Goal: Task Accomplishment & Management: Complete application form

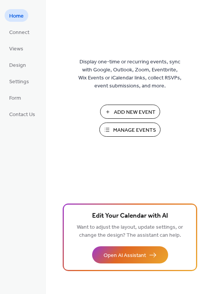
click at [130, 114] on span "Add New Event" at bounding box center [135, 112] width 42 height 8
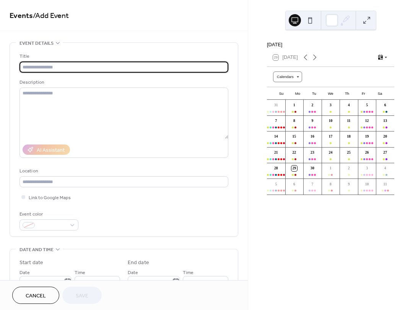
click at [365, 19] on button at bounding box center [366, 20] width 12 height 12
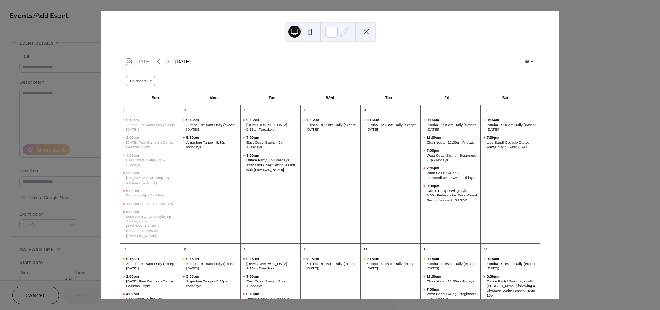
click at [369, 32] on button at bounding box center [366, 32] width 12 height 12
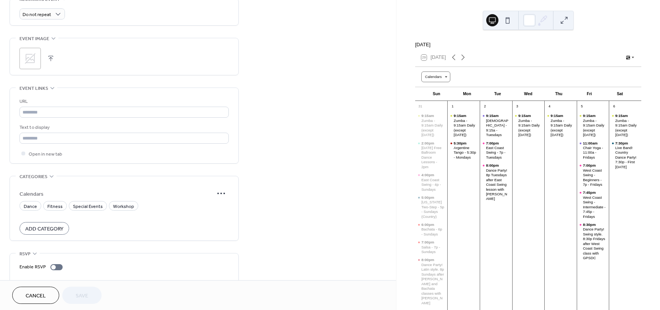
scroll to position [362, 0]
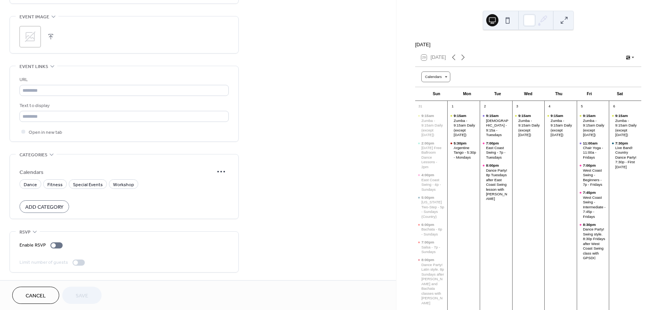
drag, startPoint x: 32, startPoint y: 300, endPoint x: 356, endPoint y: 225, distance: 333.2
click at [32, 300] on span "Cancel" at bounding box center [36, 296] width 20 height 8
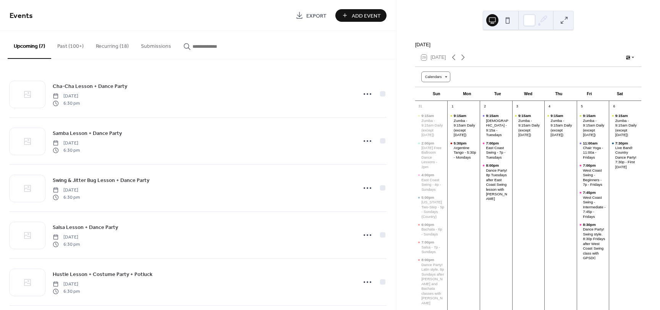
click at [349, 16] on button "Add Event" at bounding box center [360, 15] width 51 height 13
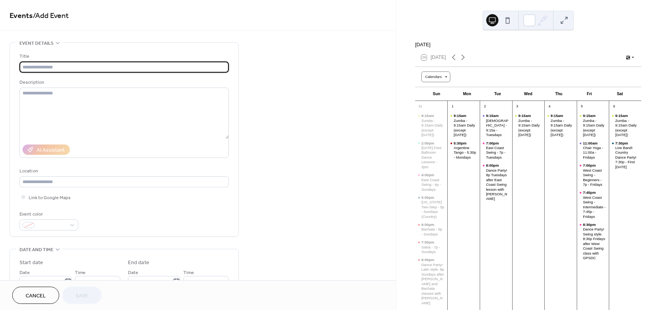
click at [158, 66] on input "text" at bounding box center [123, 66] width 209 height 11
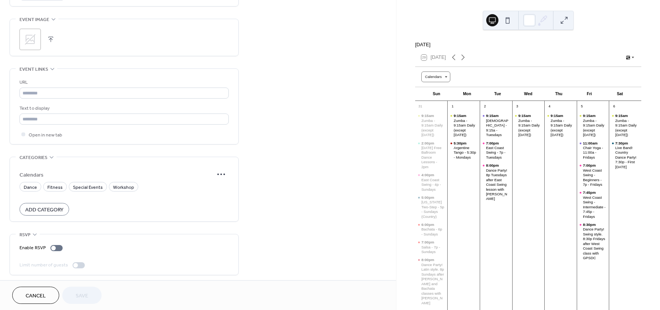
scroll to position [362, 0]
click at [225, 171] on icon at bounding box center [221, 171] width 12 height 12
click at [52, 205] on span "Add Category" at bounding box center [44, 207] width 38 height 8
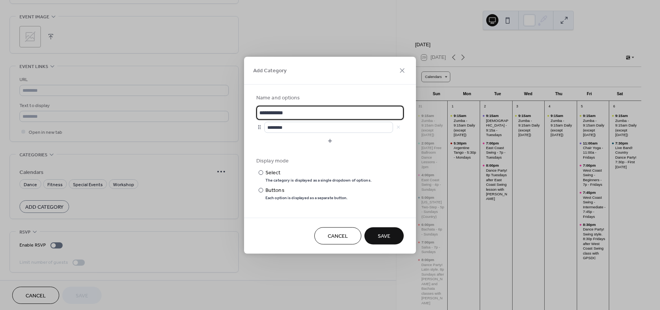
click at [351, 234] on button "Cancel" at bounding box center [337, 235] width 47 height 17
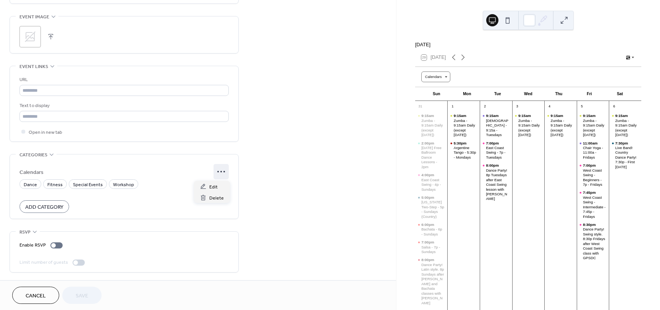
click at [223, 170] on icon at bounding box center [221, 171] width 12 height 12
click at [208, 185] on div "Edit" at bounding box center [212, 186] width 36 height 11
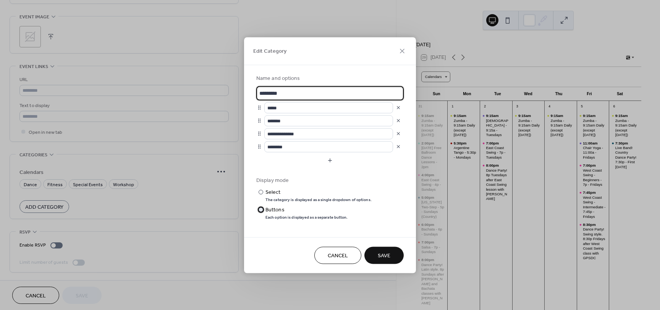
click at [261, 210] on div at bounding box center [261, 209] width 5 height 5
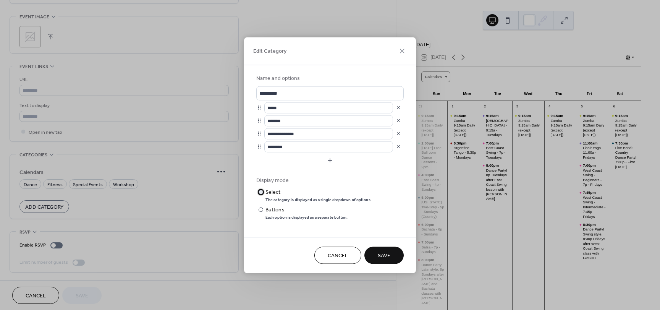
click at [263, 192] on div "​" at bounding box center [260, 192] width 8 height 8
click at [261, 209] on div at bounding box center [261, 209] width 5 height 5
click at [392, 252] on button "Save" at bounding box center [383, 254] width 39 height 17
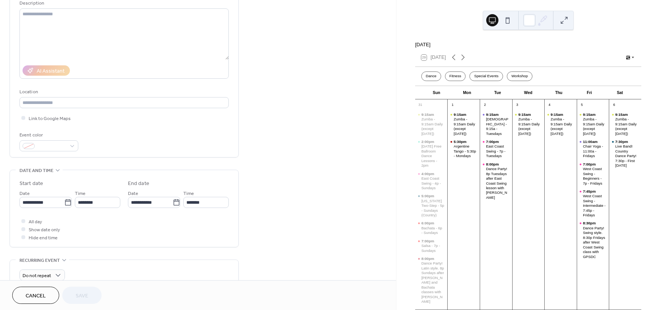
scroll to position [0, 0]
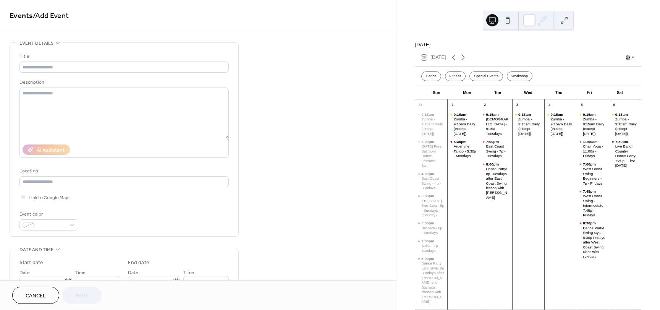
click at [21, 16] on link "Events" at bounding box center [21, 15] width 23 height 15
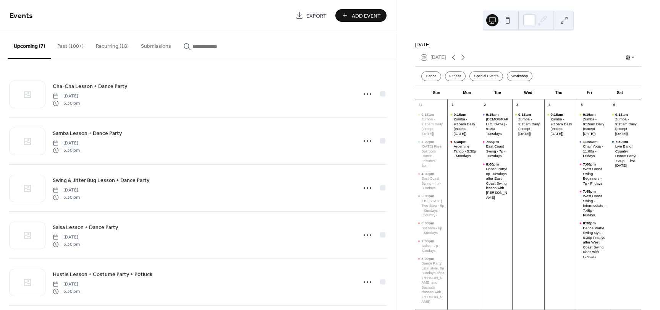
click at [375, 15] on span "Add Event" at bounding box center [366, 16] width 29 height 8
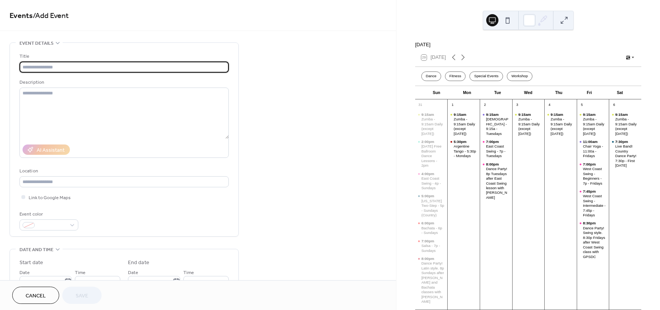
click at [63, 16] on span "/ Add Event" at bounding box center [51, 15] width 36 height 15
